Goal: Transaction & Acquisition: Purchase product/service

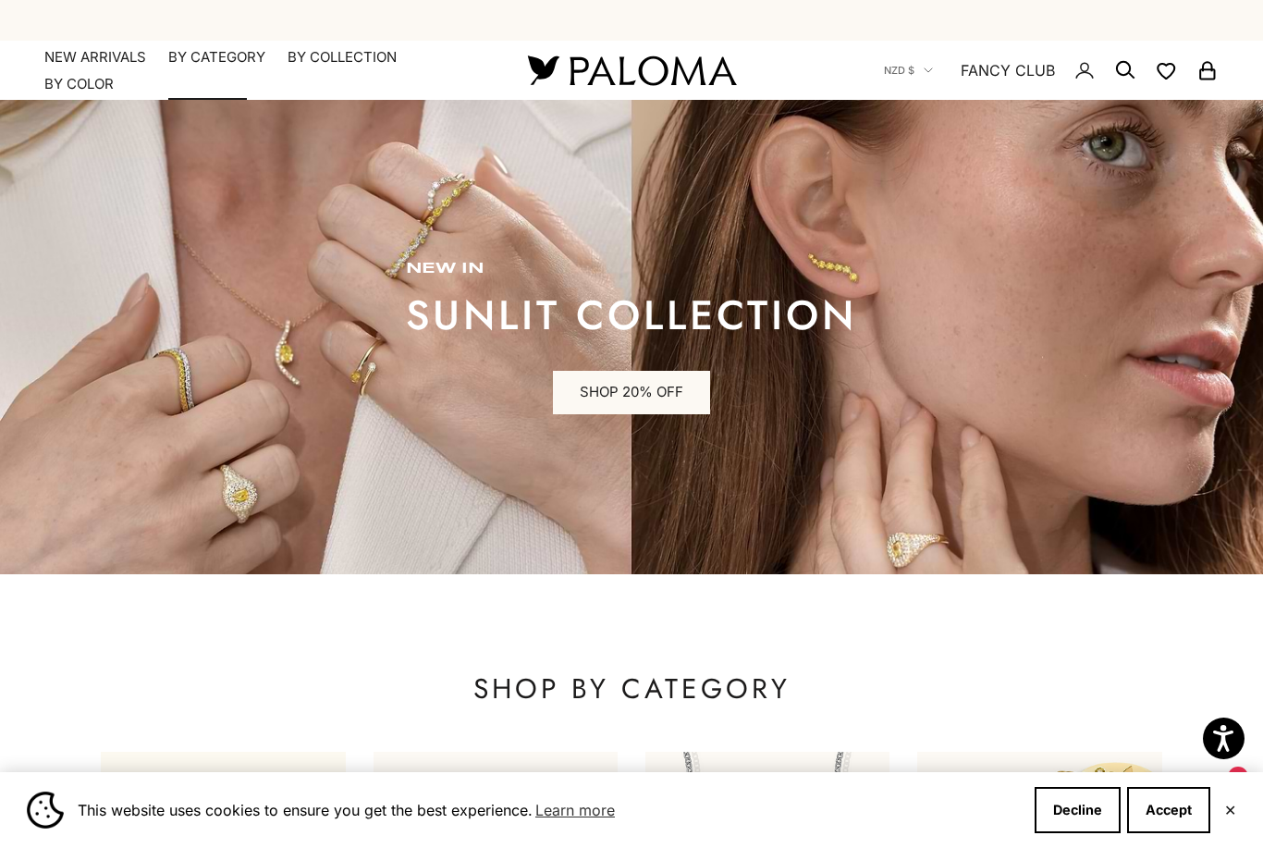
click at [226, 55] on summary "By Category" at bounding box center [216, 57] width 97 height 18
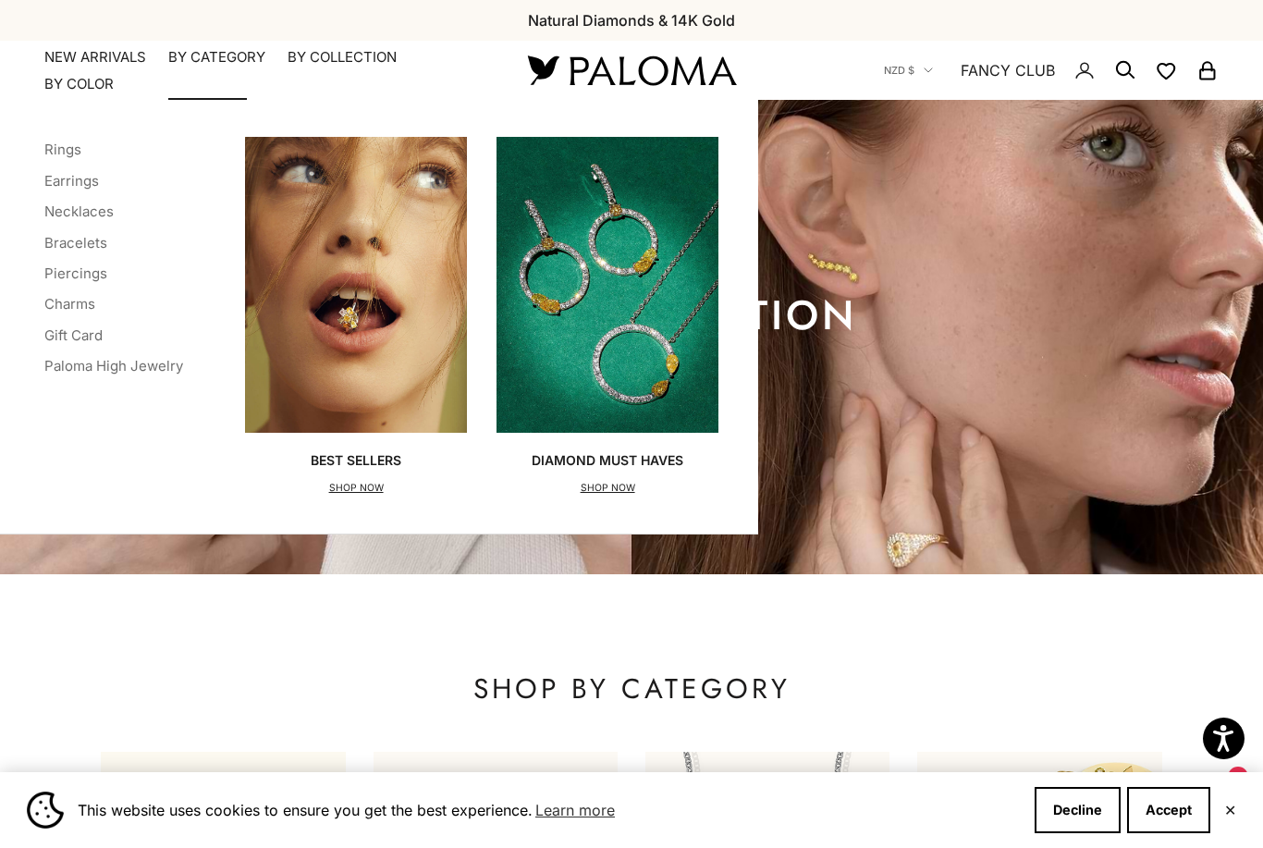
click at [74, 174] on link "Earrings" at bounding box center [71, 181] width 55 height 18
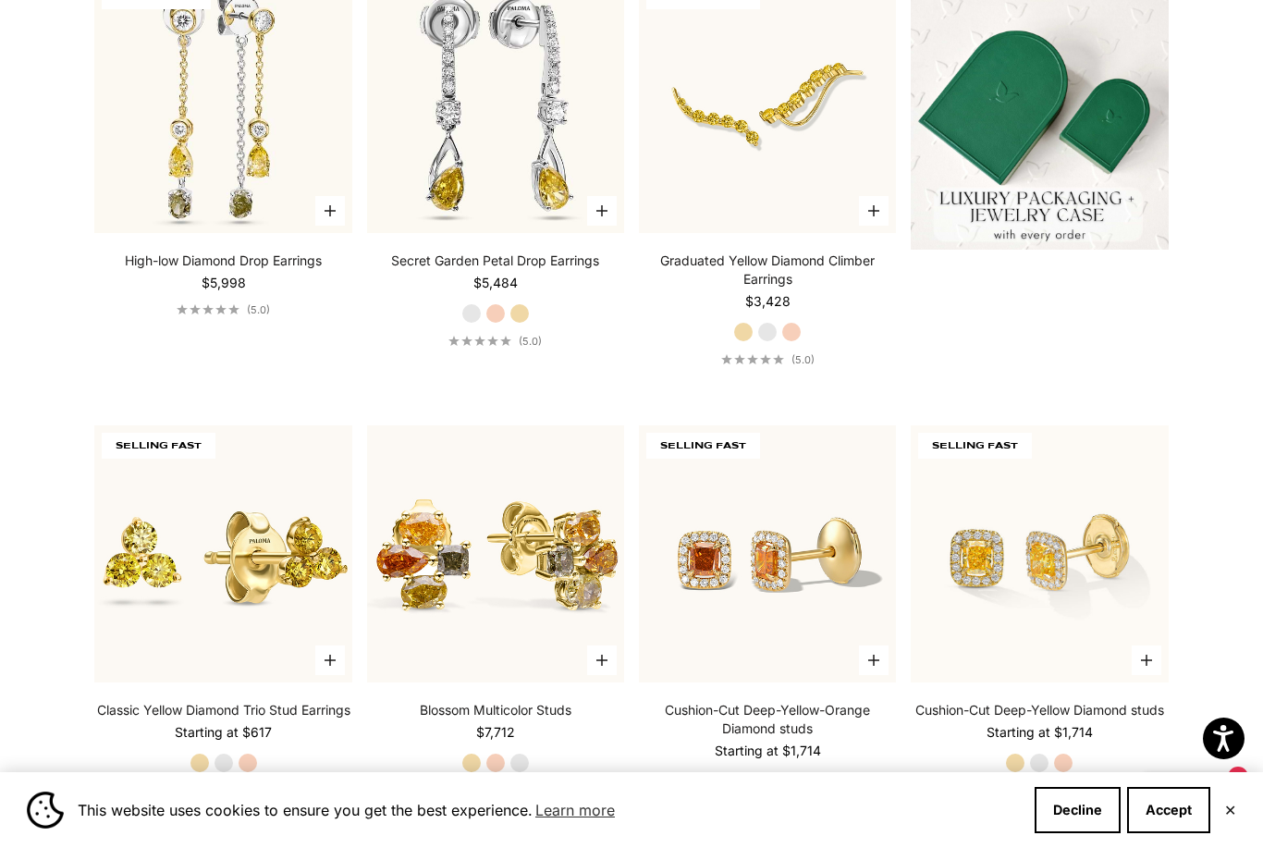
scroll to position [660, 0]
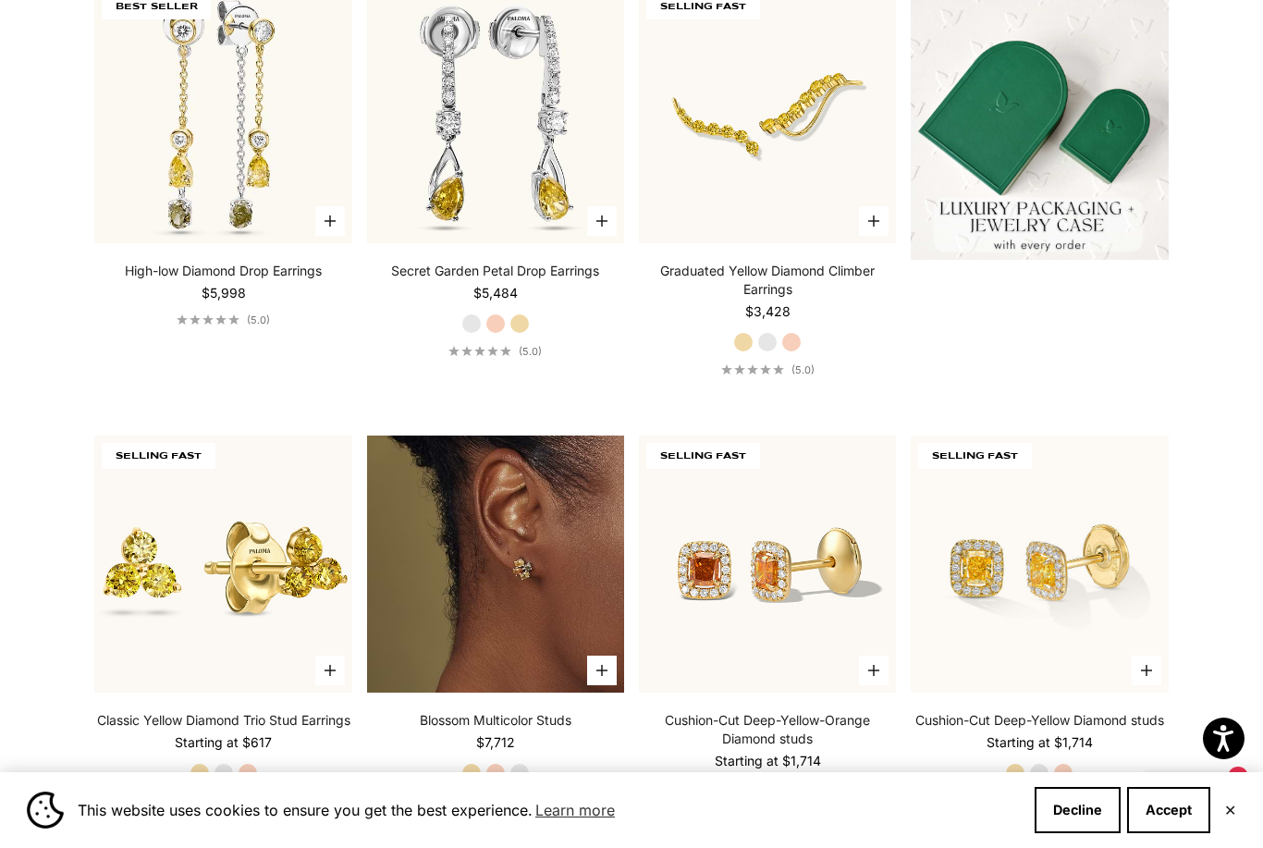
click at [481, 590] on img at bounding box center [495, 563] width 257 height 257
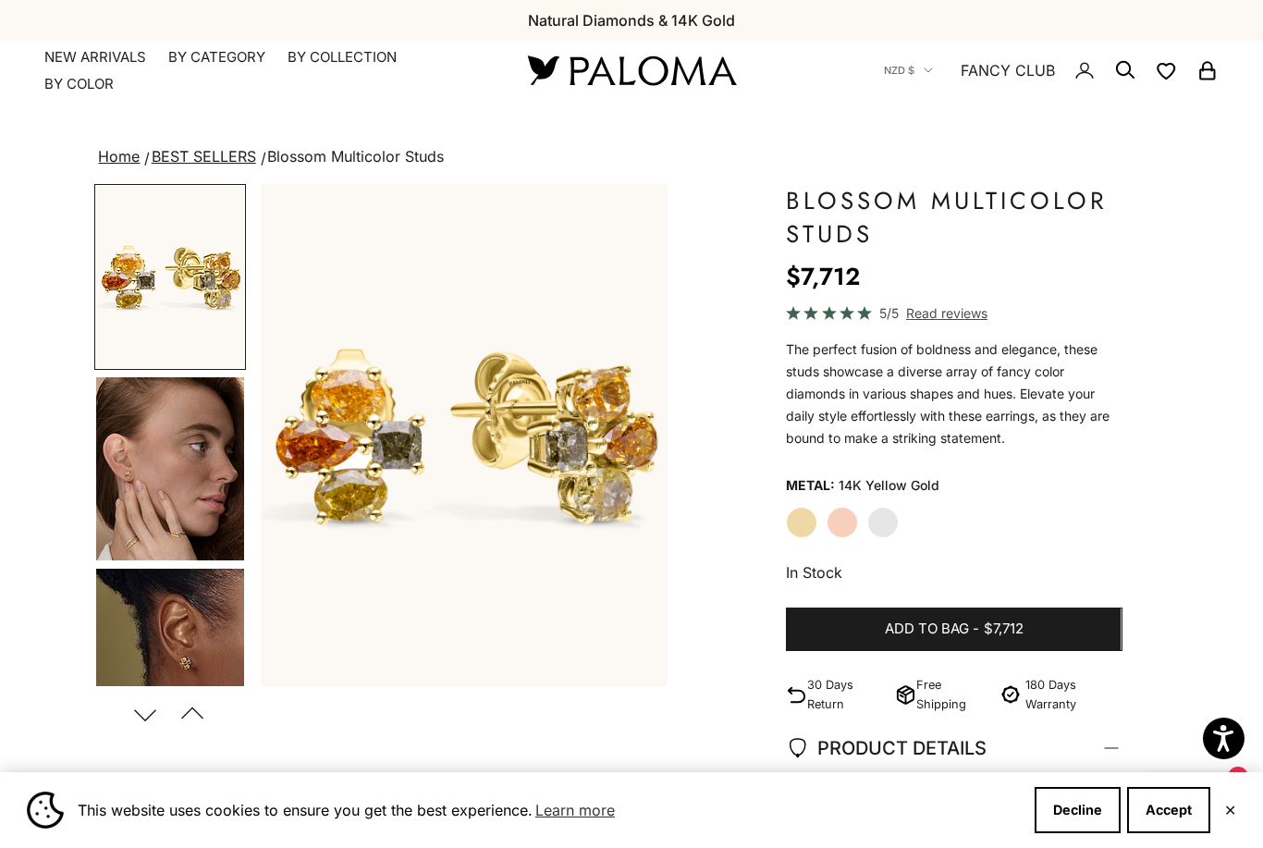
click at [175, 646] on img "Go to item 5" at bounding box center [170, 660] width 148 height 183
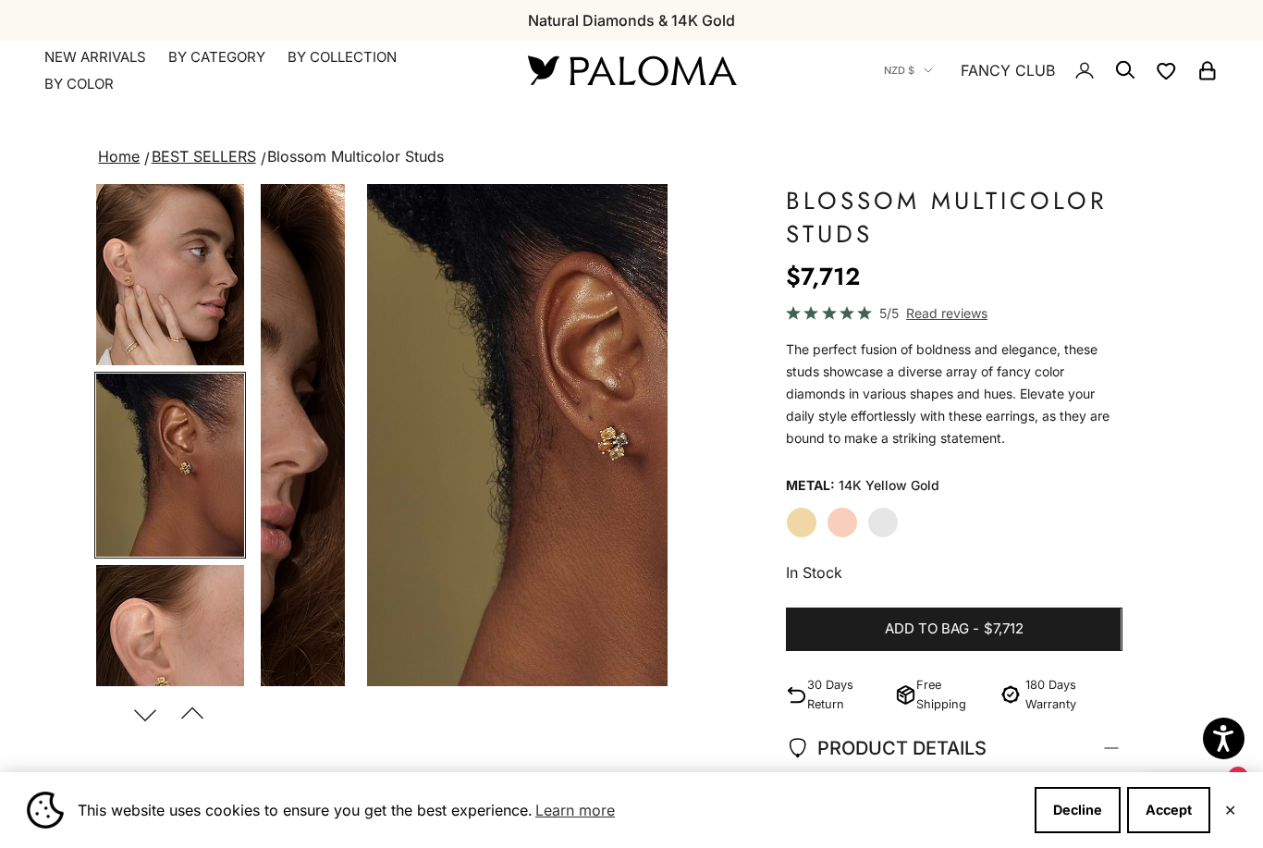
scroll to position [223, 0]
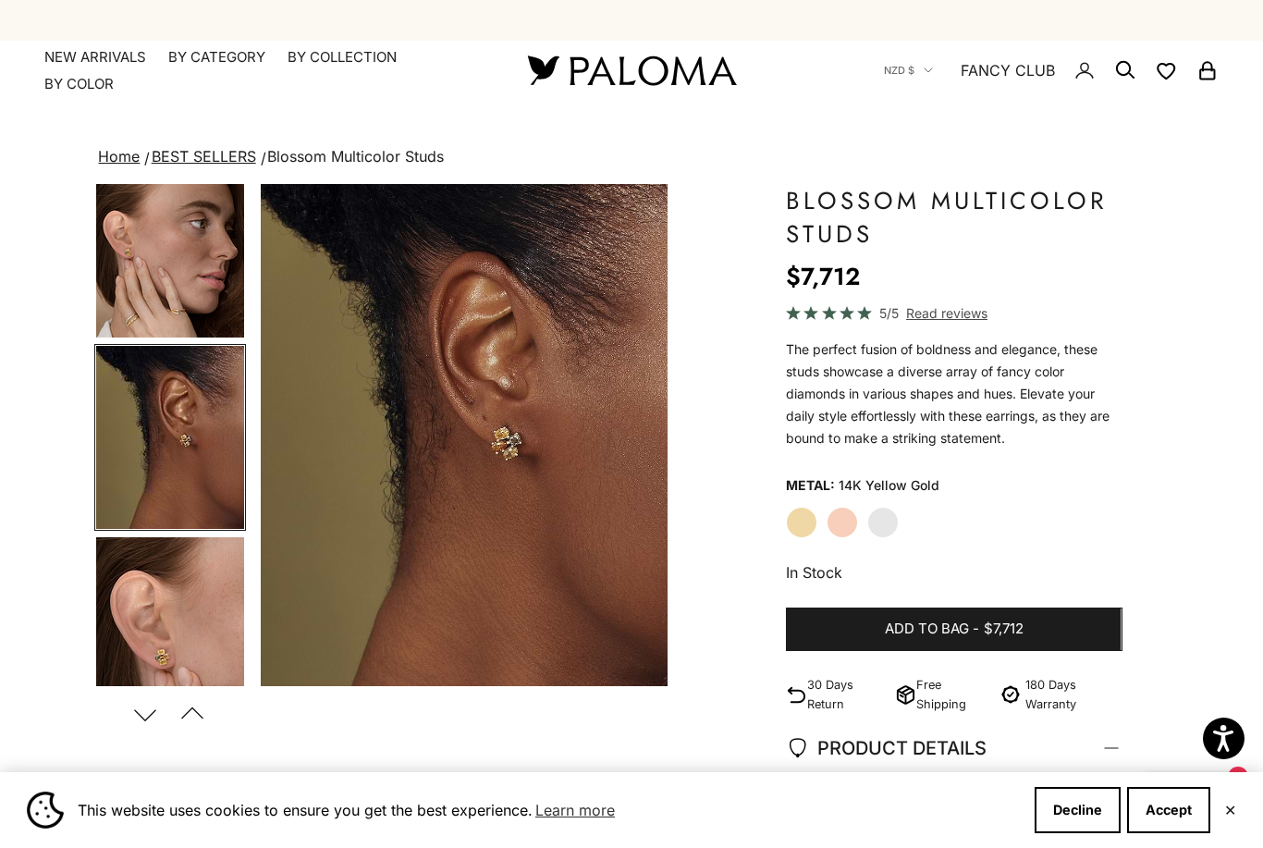
click at [151, 279] on img "Go to item 4" at bounding box center [170, 245] width 148 height 183
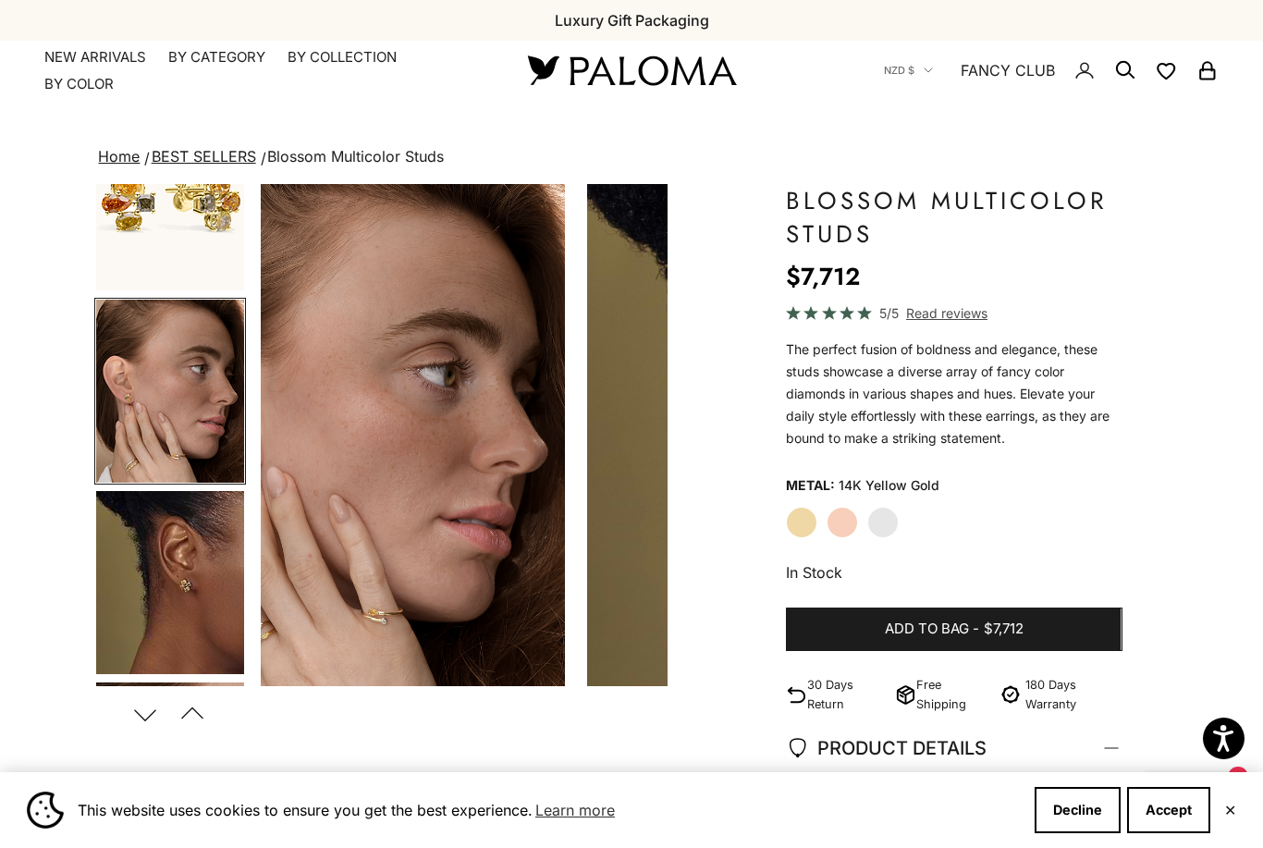
scroll to position [31, 0]
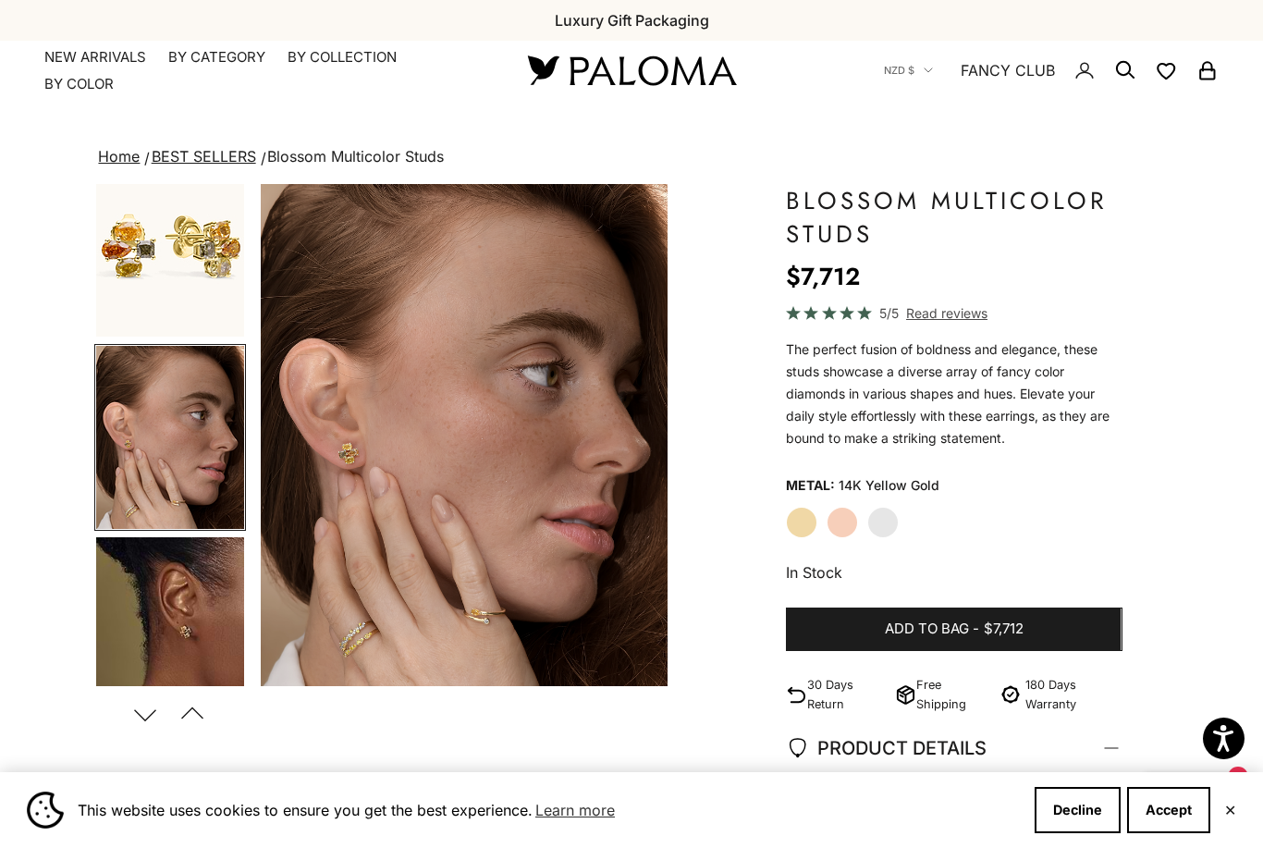
click at [164, 264] on img "Go to item 1" at bounding box center [170, 245] width 148 height 182
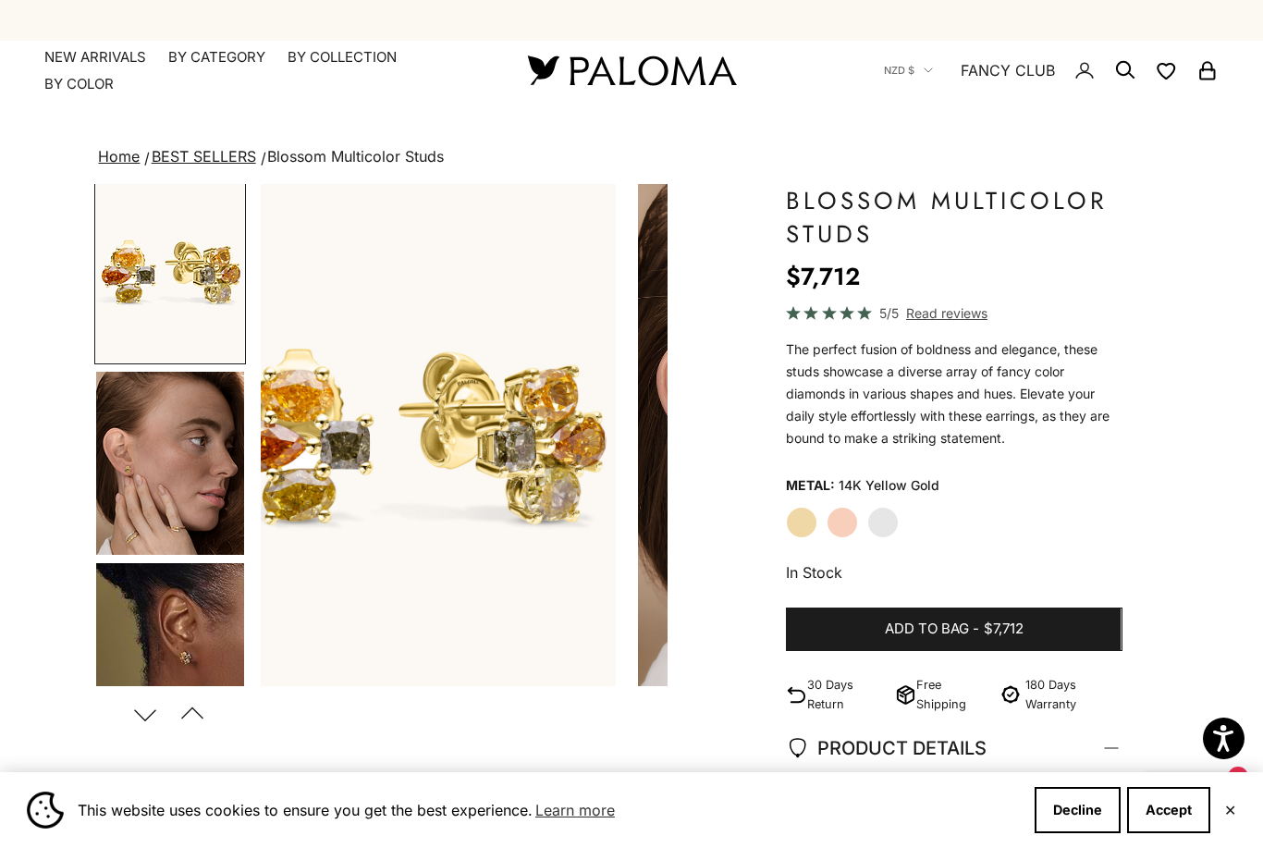
scroll to position [0, 0]
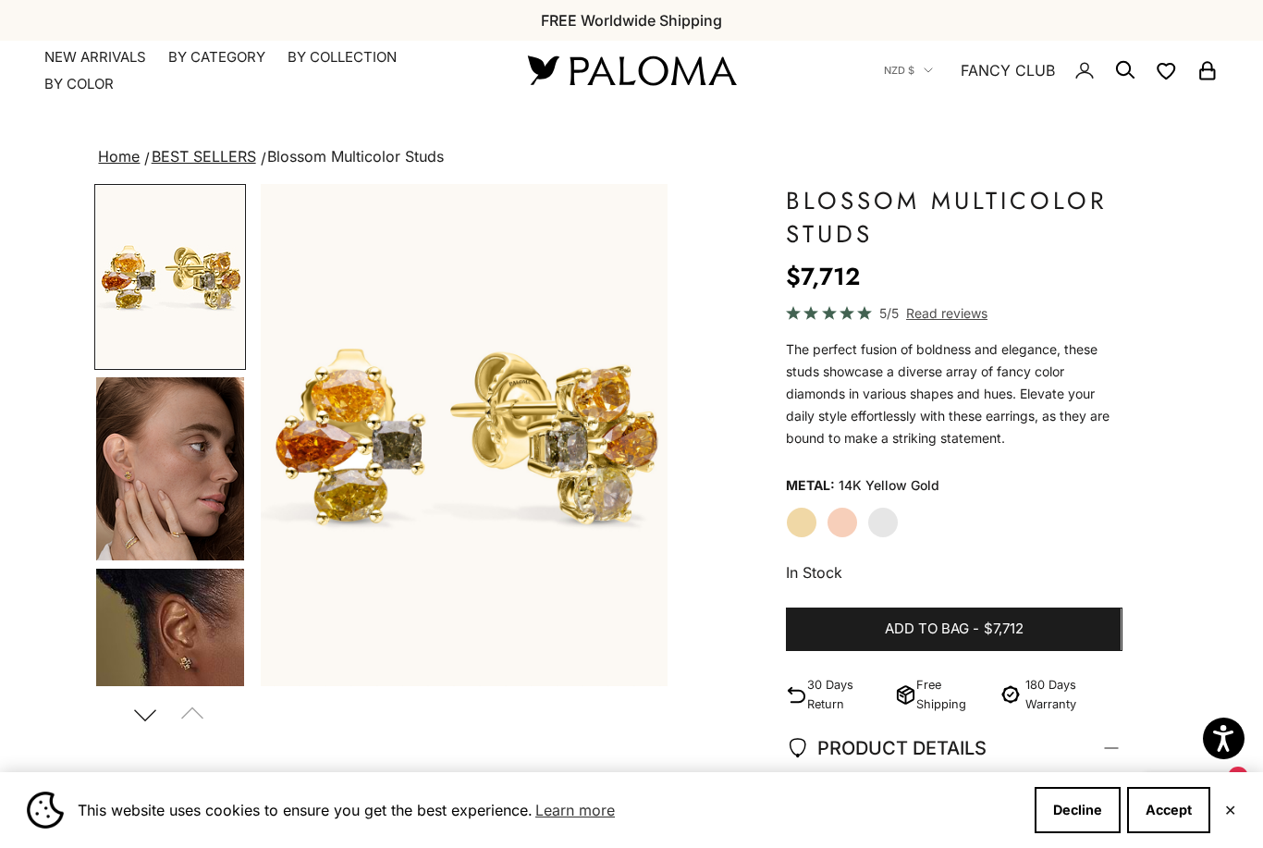
click at [149, 515] on img "Go to item 4" at bounding box center [170, 468] width 148 height 183
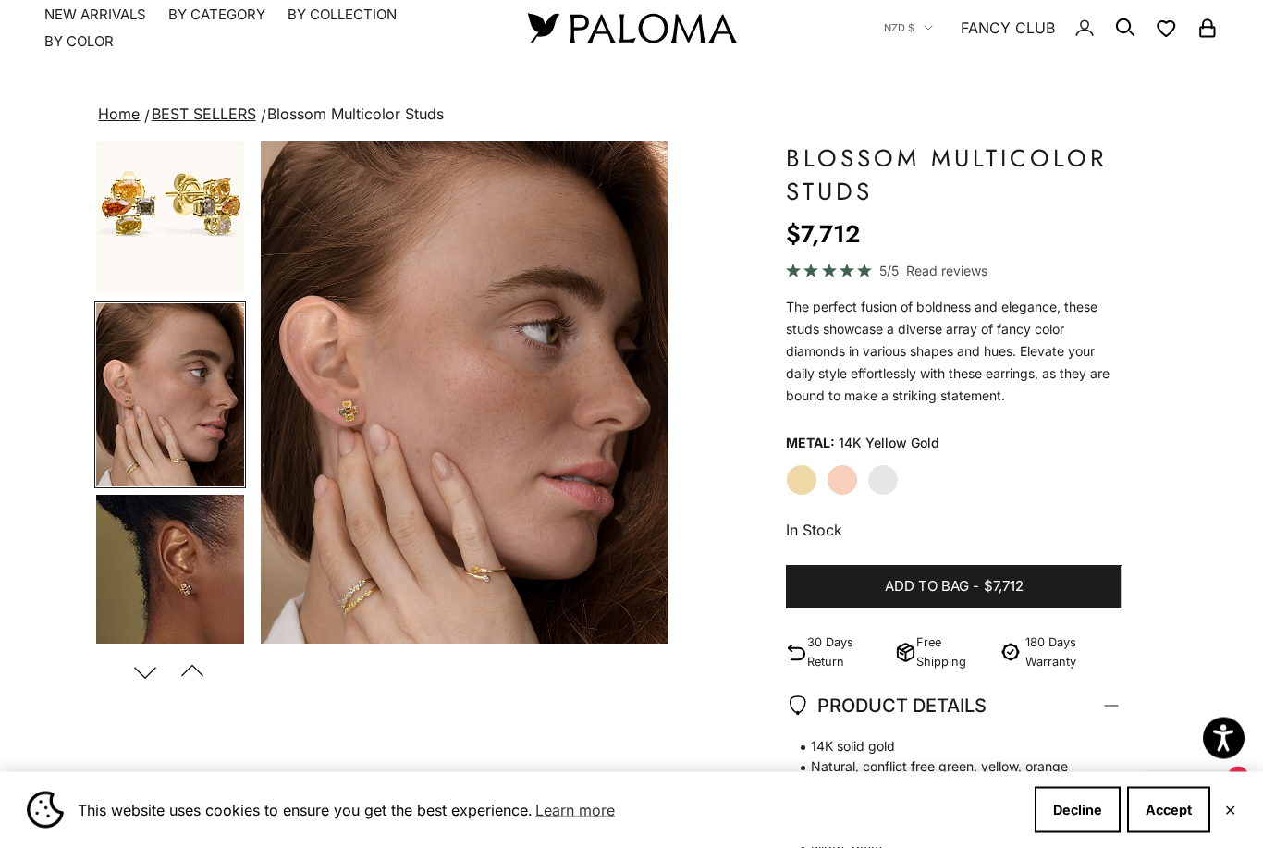
scroll to position [43, 0]
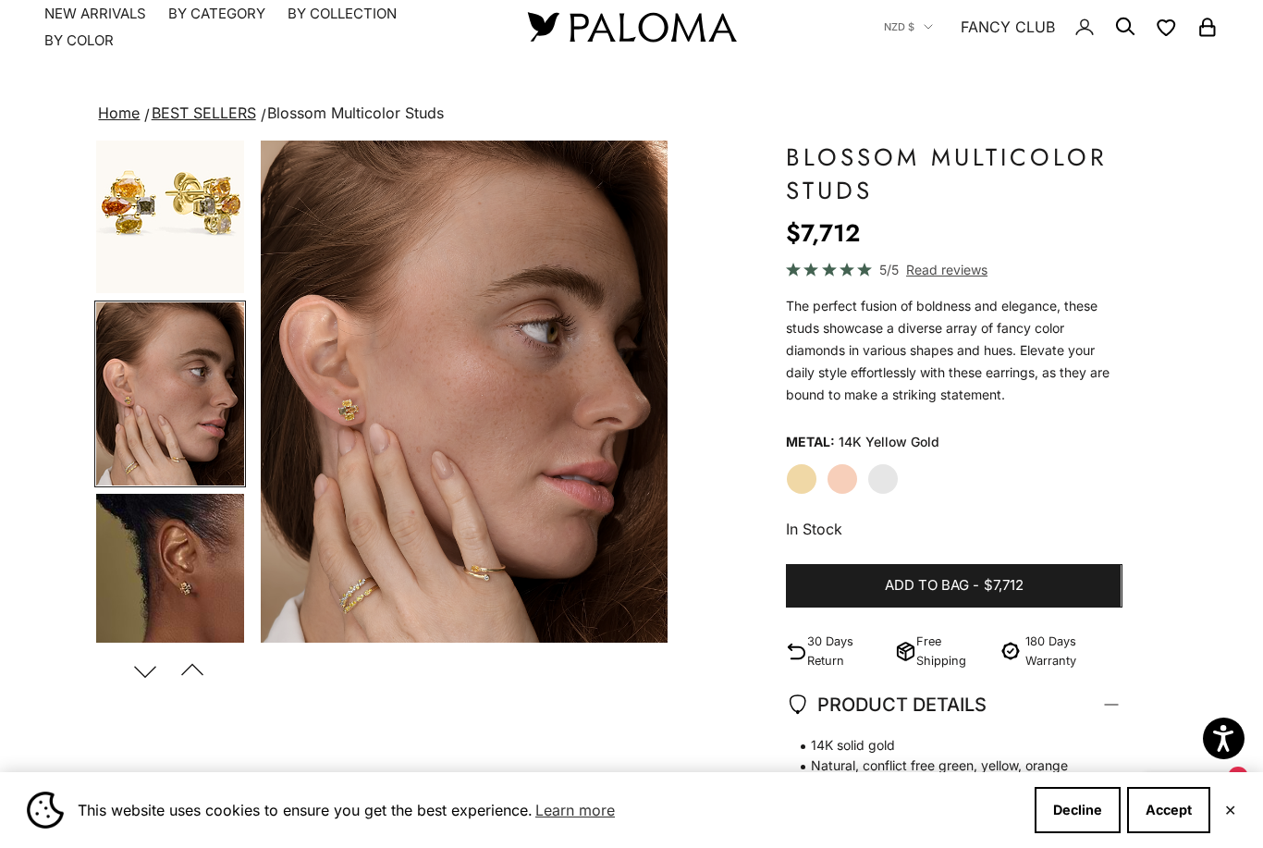
click at [138, 683] on button "Next" at bounding box center [146, 670] width 42 height 43
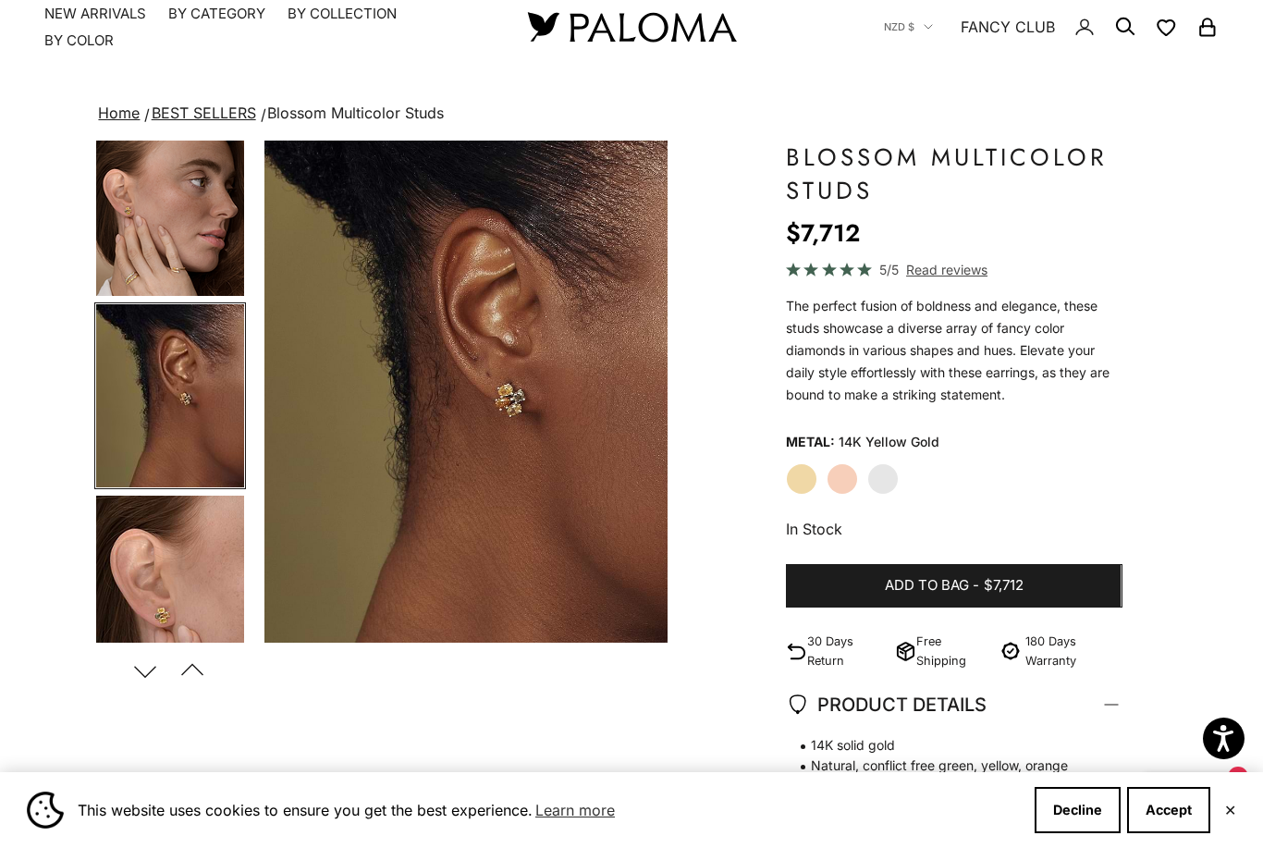
scroll to position [223, 0]
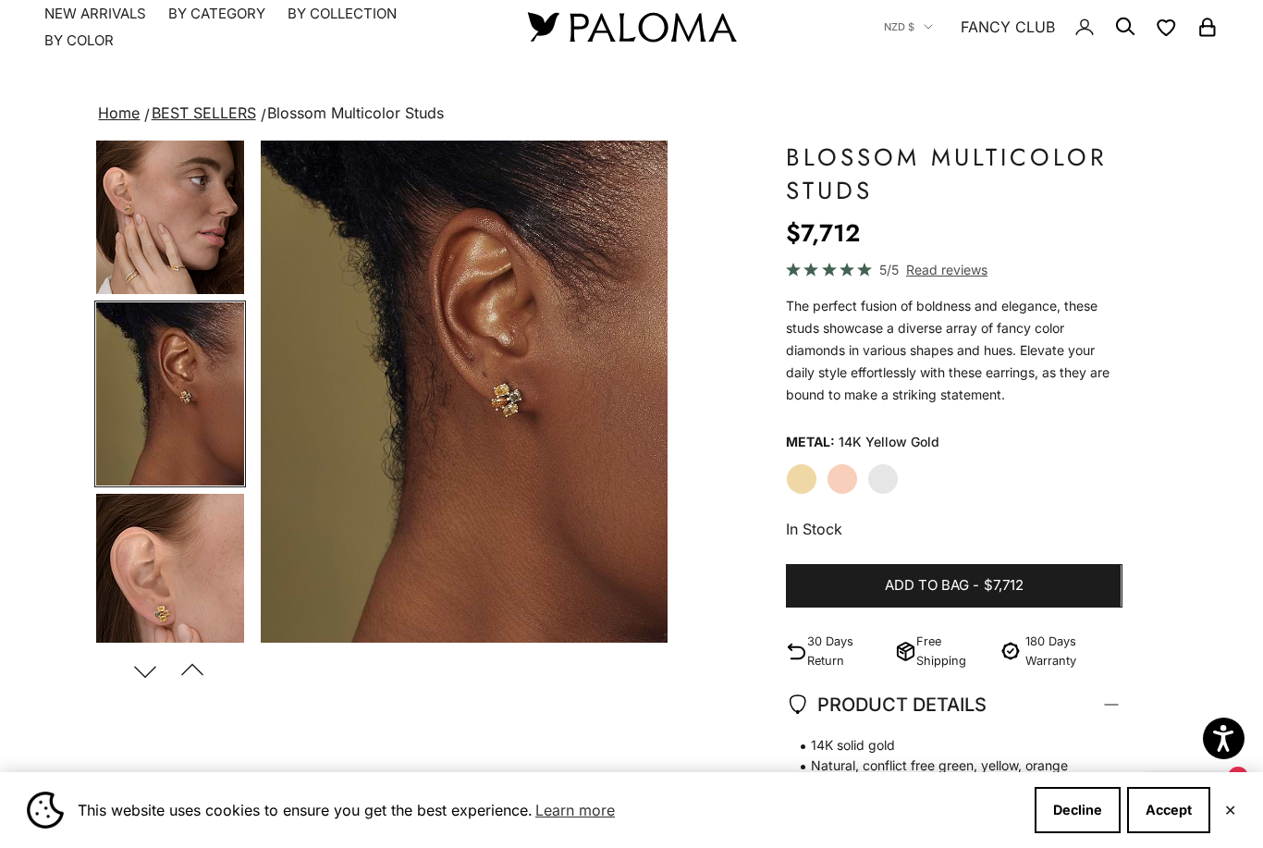
click at [172, 574] on img "Go to item 6" at bounding box center [170, 585] width 148 height 183
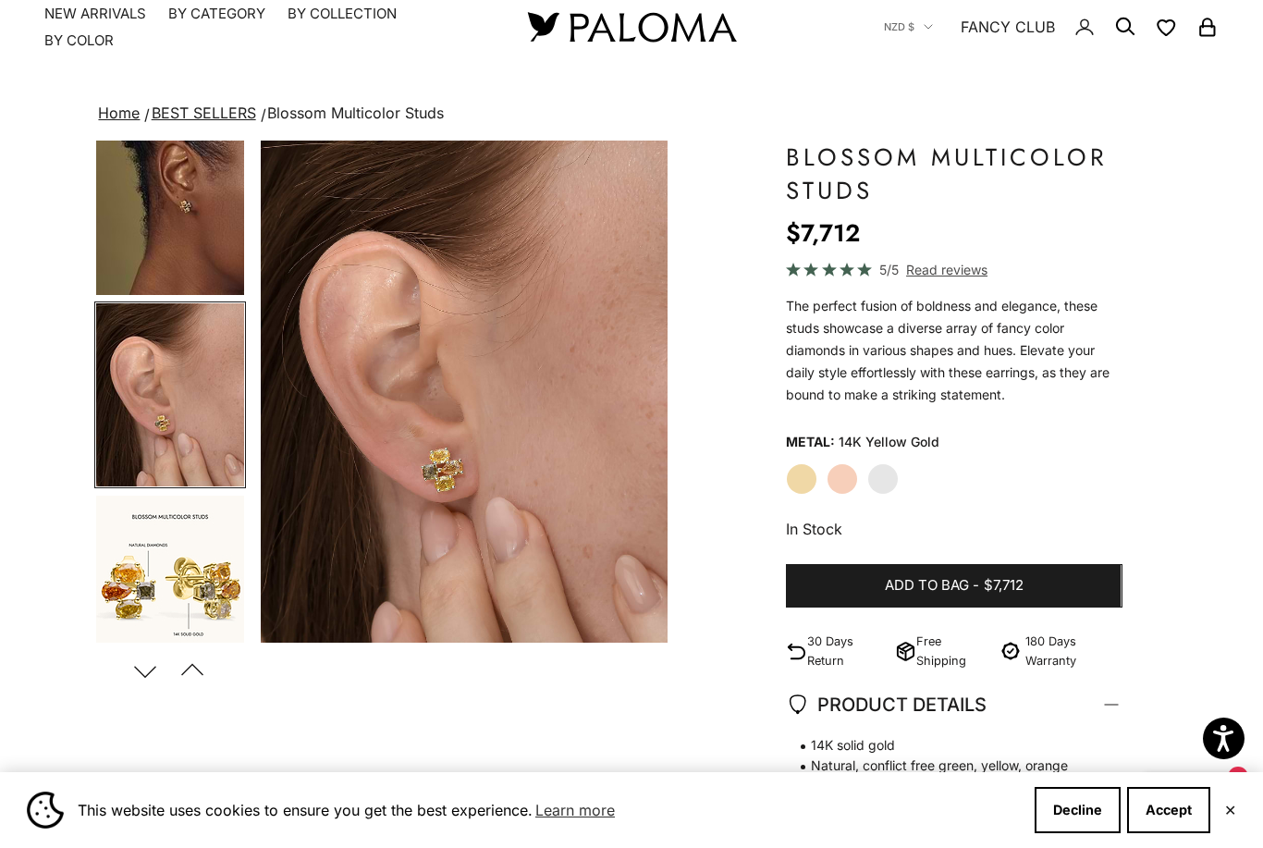
click at [140, 668] on button "Next" at bounding box center [146, 670] width 42 height 43
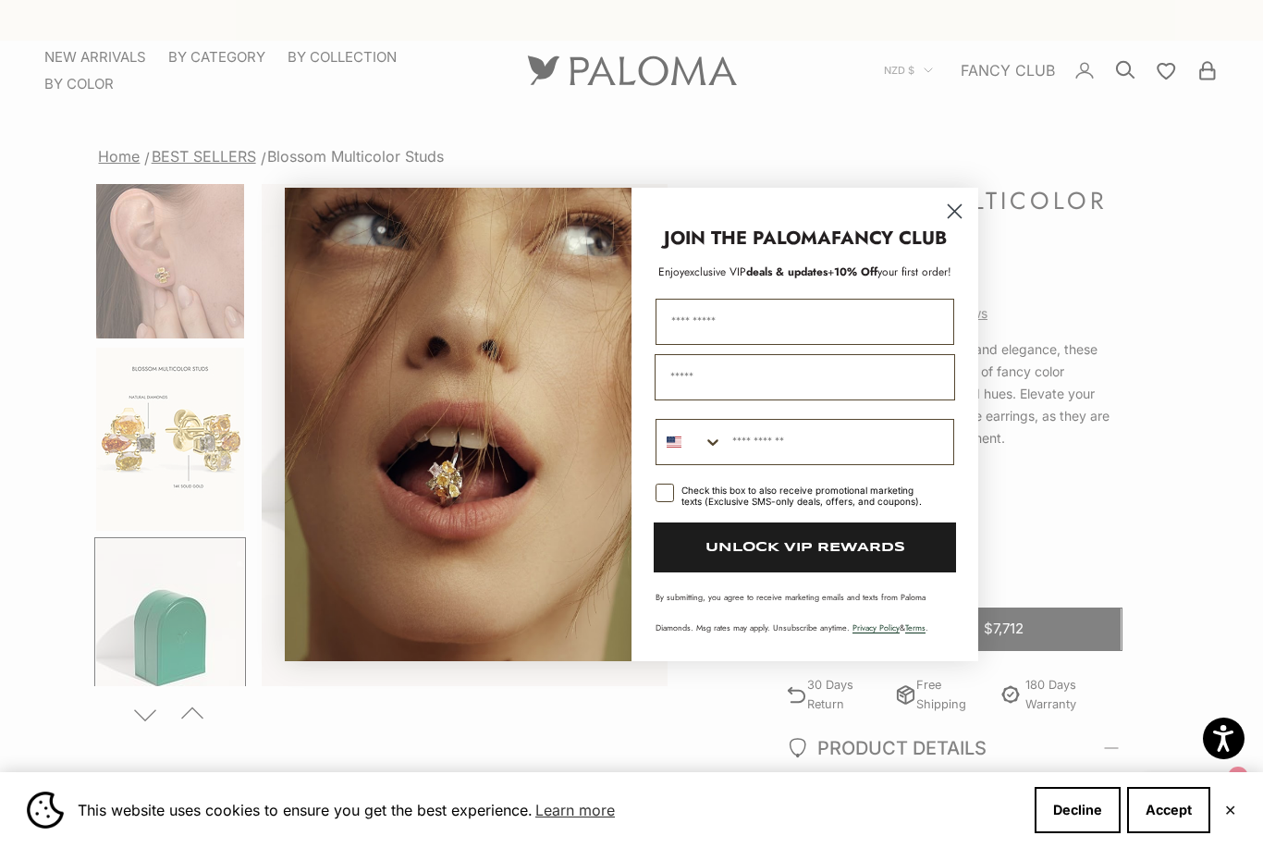
click at [948, 207] on circle "Close dialog" at bounding box center [954, 210] width 31 height 31
